Goal: Complete application form

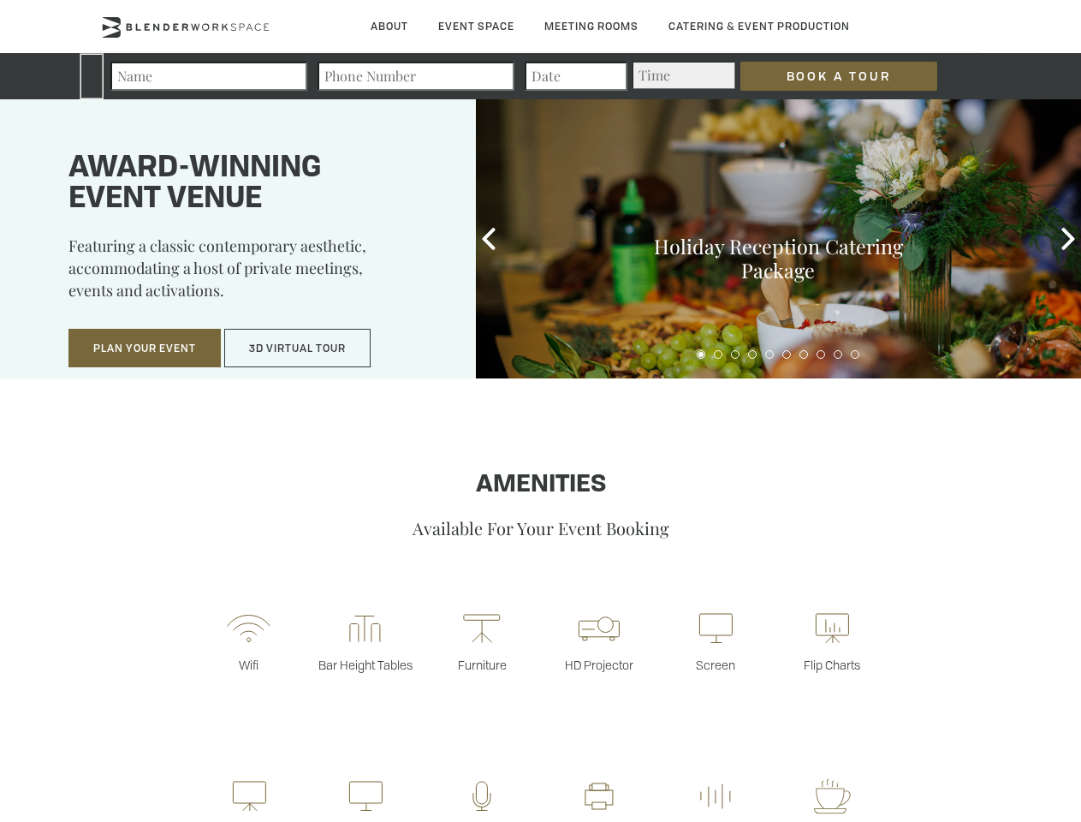
click at [825, 76] on input "Book a Tour" at bounding box center [838, 76] width 197 height 29
click at [145, 348] on button "Plan Your Event" at bounding box center [144, 348] width 152 height 39
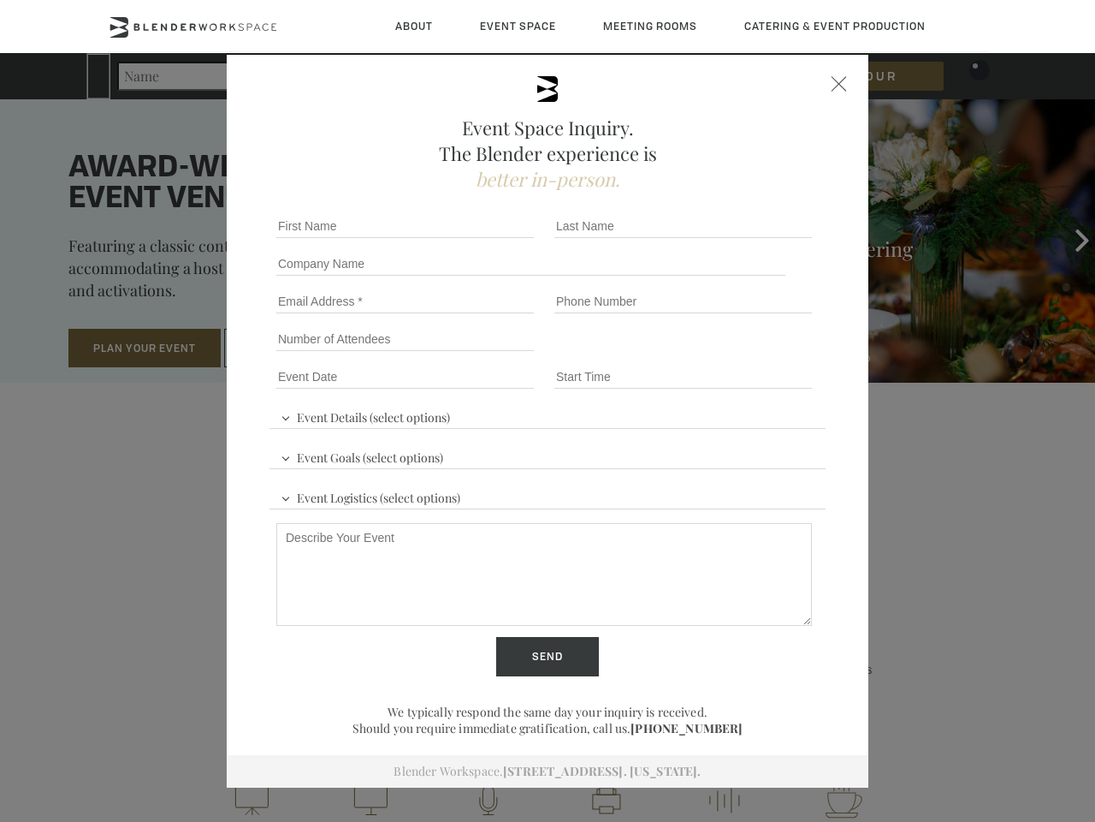
click at [298, 348] on input "Number of Attendees" at bounding box center [405, 339] width 258 height 24
click at [489, 239] on div "First name *" at bounding box center [409, 226] width 278 height 38
click at [1068, 239] on div "Event Space Inquiry. The Blender experience is better in-person. Event Details …" at bounding box center [547, 411] width 1095 height 822
click at [701, 354] on fieldset "Number of Attendees Budget Range" at bounding box center [548, 339] width 556 height 38
click at [718, 354] on fieldset "Number of Attendees Budget Range" at bounding box center [548, 339] width 556 height 38
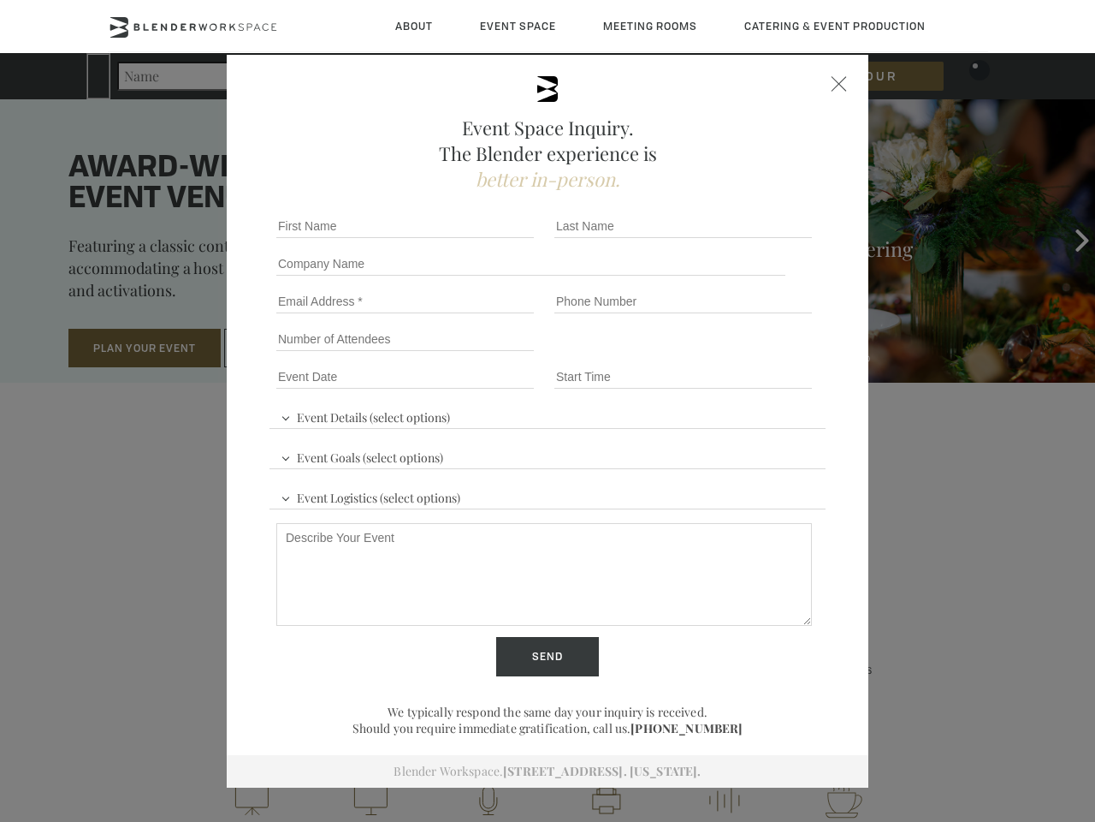
click at [735, 354] on fieldset "Number of Attendees Budget Range" at bounding box center [548, 339] width 556 height 38
click at [752, 354] on fieldset "Number of Attendees Budget Range" at bounding box center [548, 339] width 556 height 38
